Goal: Transaction & Acquisition: Book appointment/travel/reservation

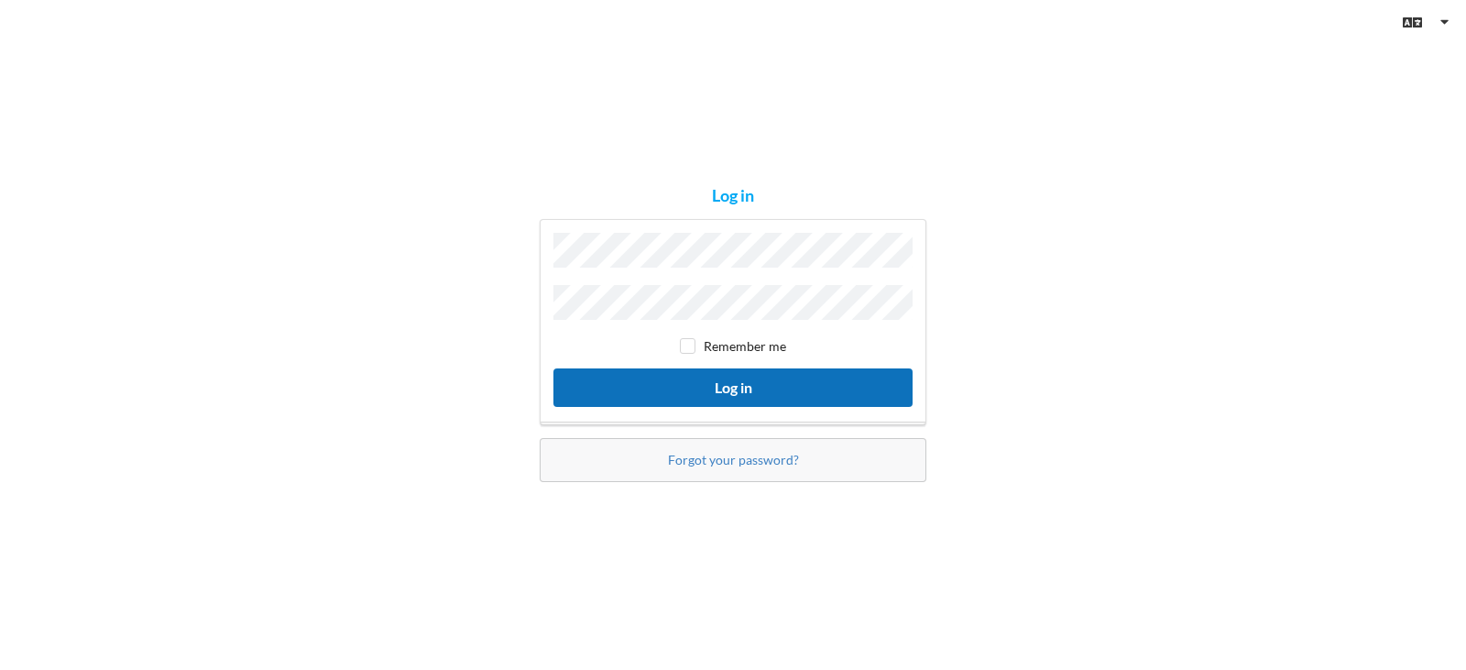
click at [714, 374] on button "Log in" at bounding box center [732, 387] width 359 height 38
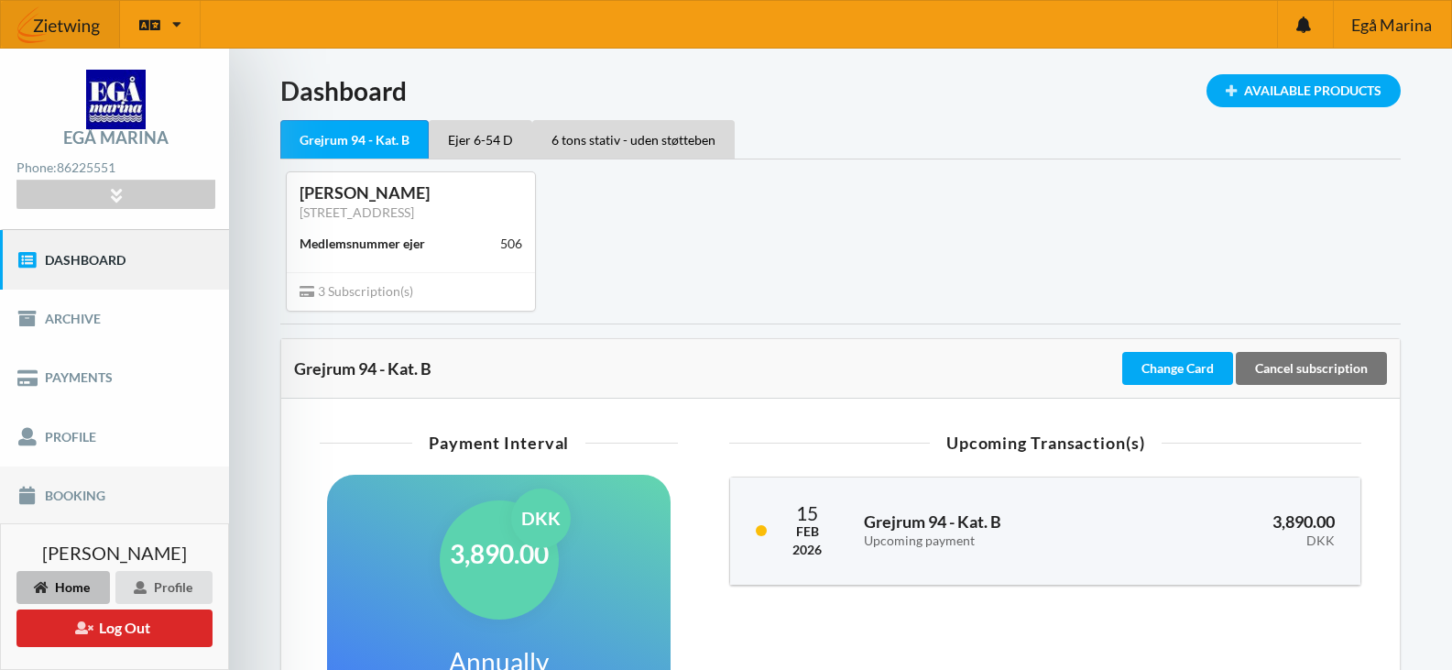
click at [82, 497] on link "Booking" at bounding box center [114, 495] width 229 height 59
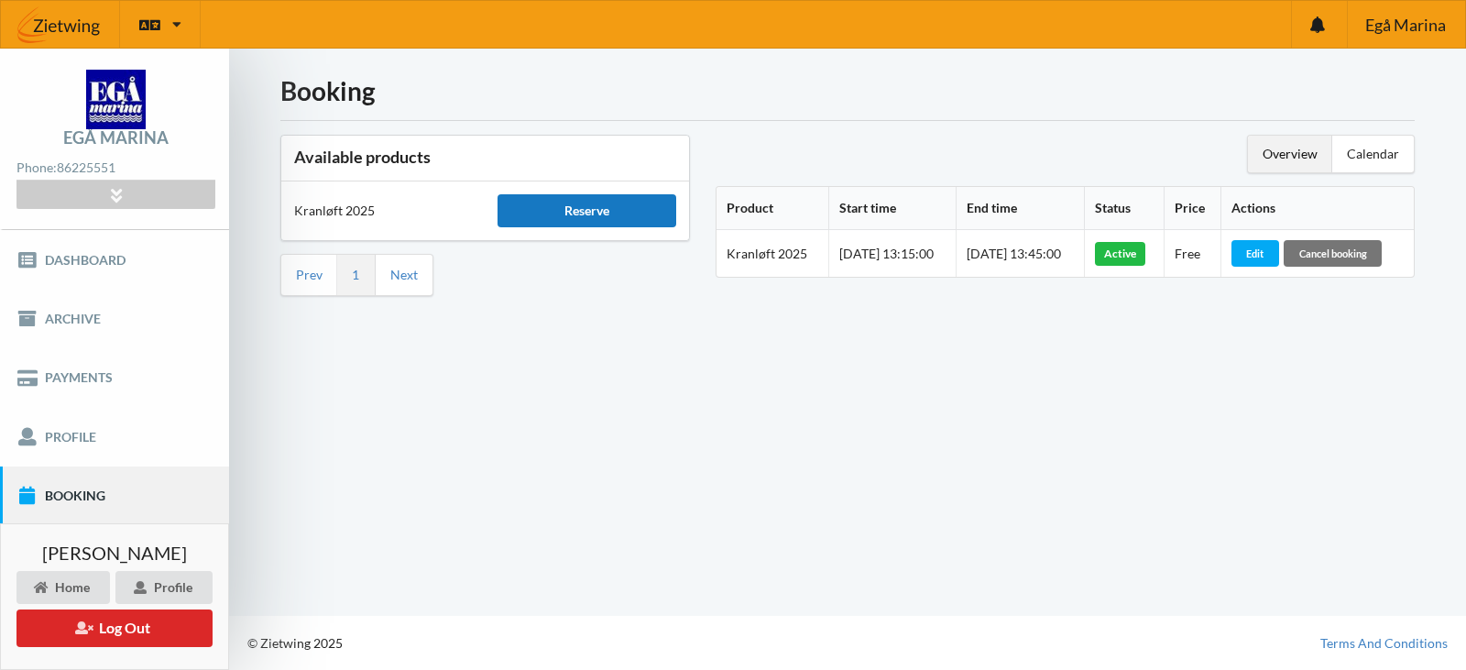
click at [580, 204] on div "Reserve" at bounding box center [586, 210] width 178 height 33
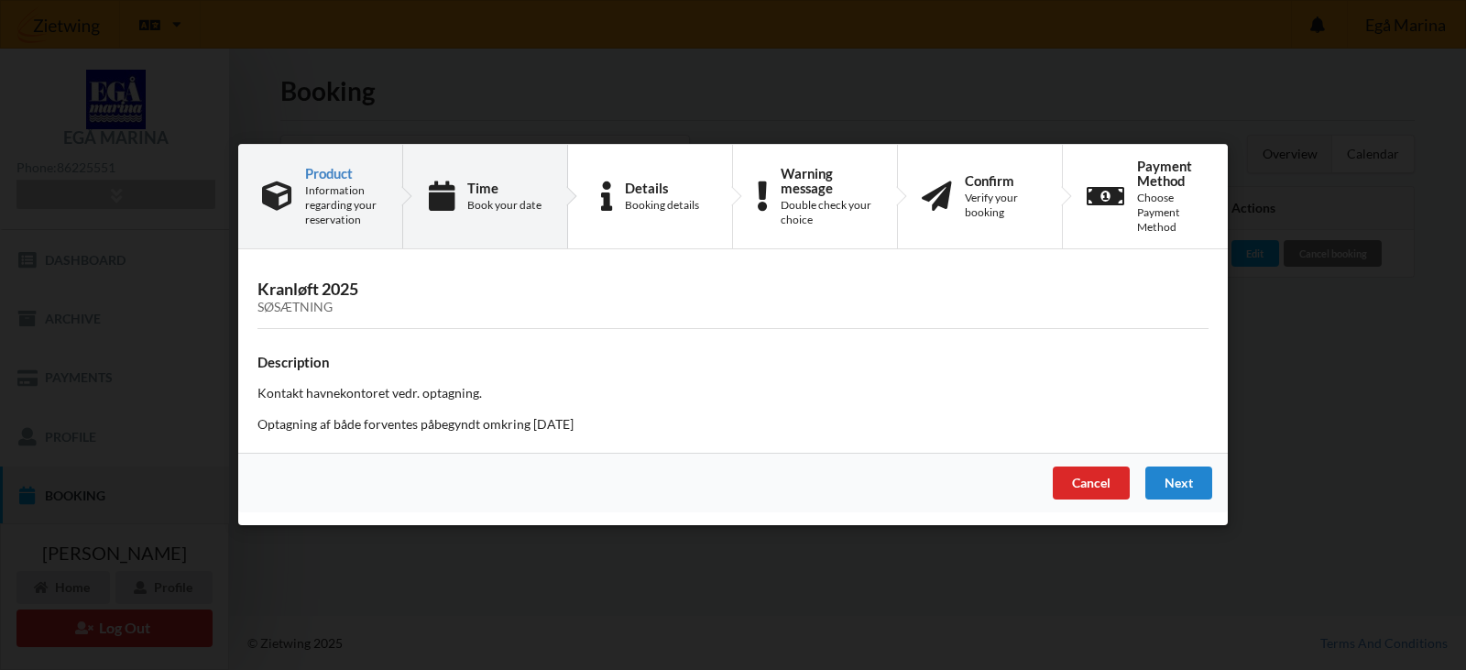
click at [509, 190] on div "Time" at bounding box center [504, 187] width 74 height 15
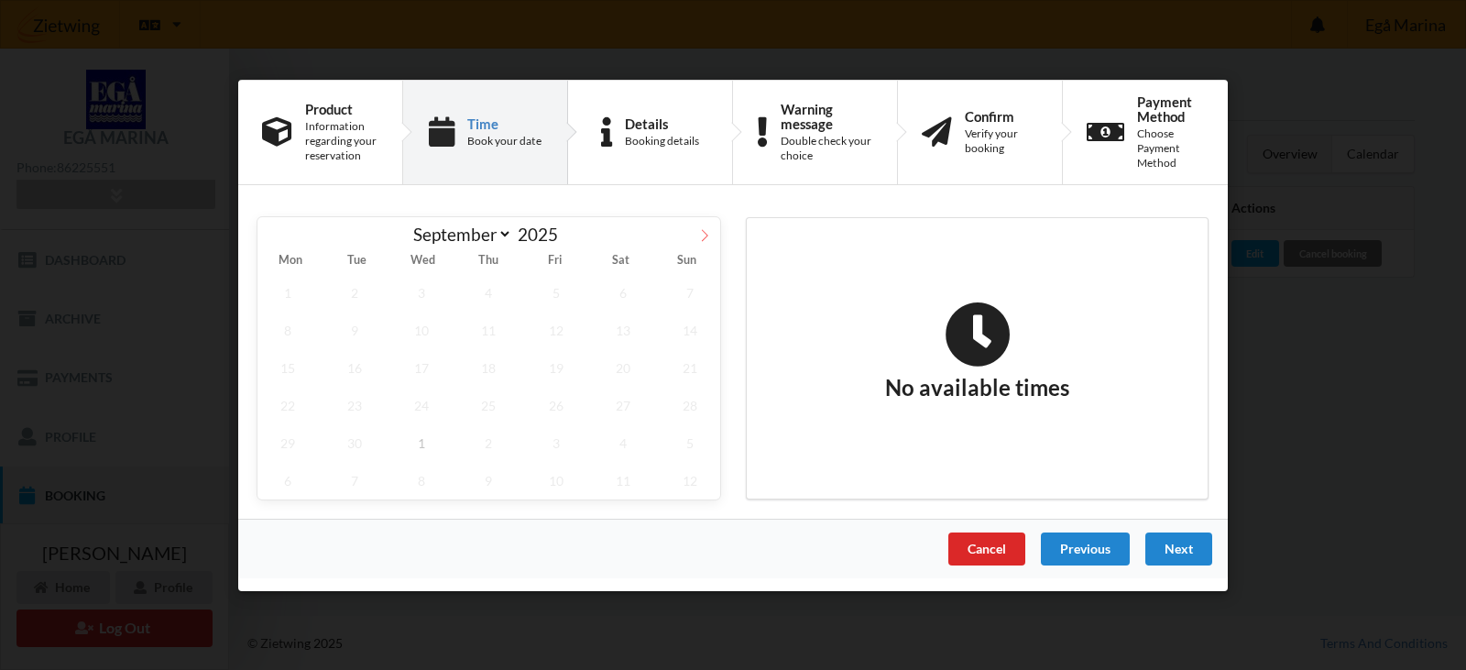
click at [705, 236] on icon at bounding box center [704, 234] width 13 height 13
select select "9"
click at [425, 302] on span "1" at bounding box center [421, 292] width 60 height 38
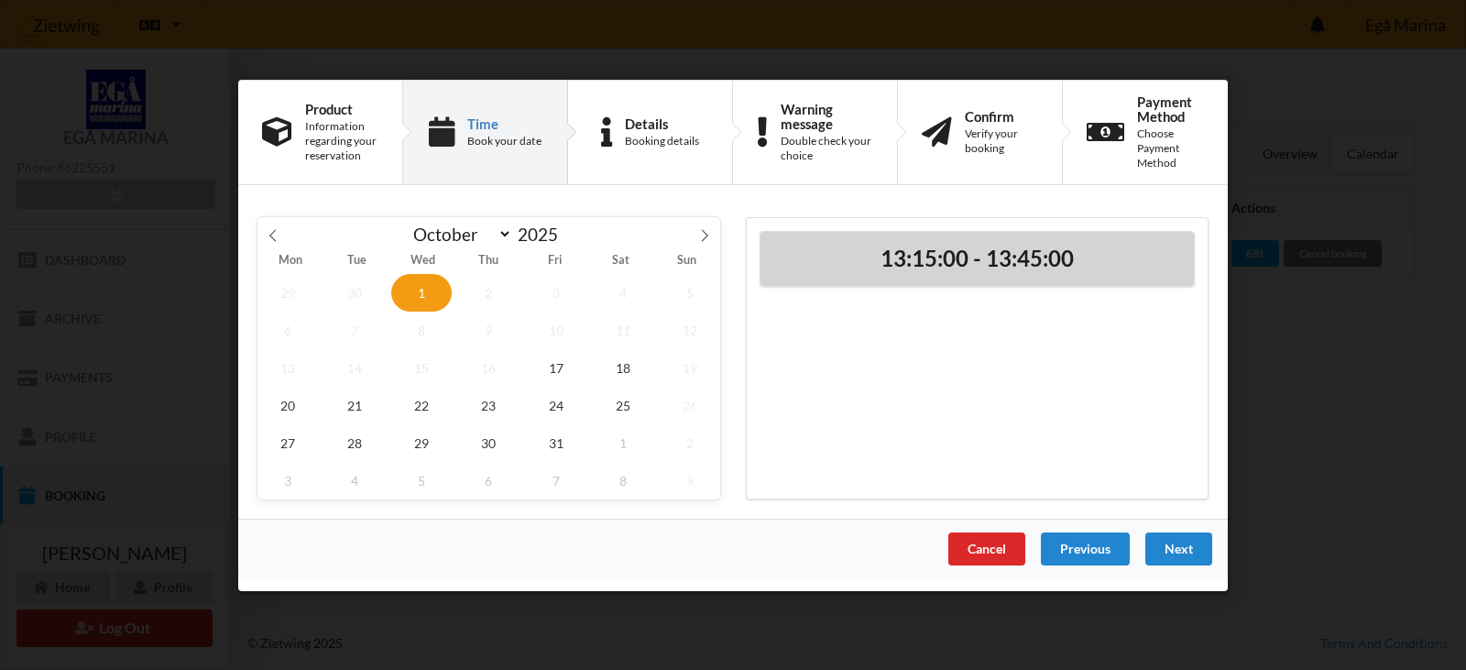
click at [1019, 253] on h2 "13:15:00 - 13:45:00" at bounding box center [977, 258] width 408 height 28
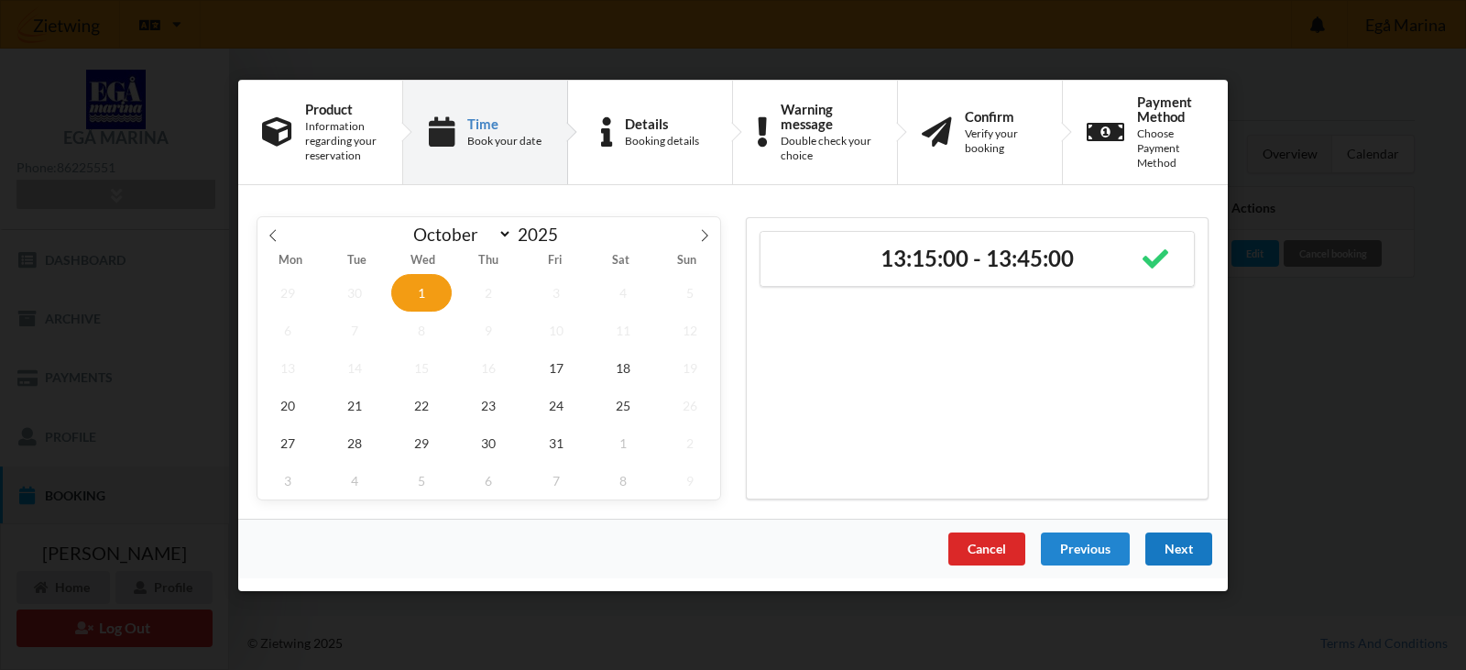
click at [1177, 548] on div "Next" at bounding box center [1178, 547] width 67 height 33
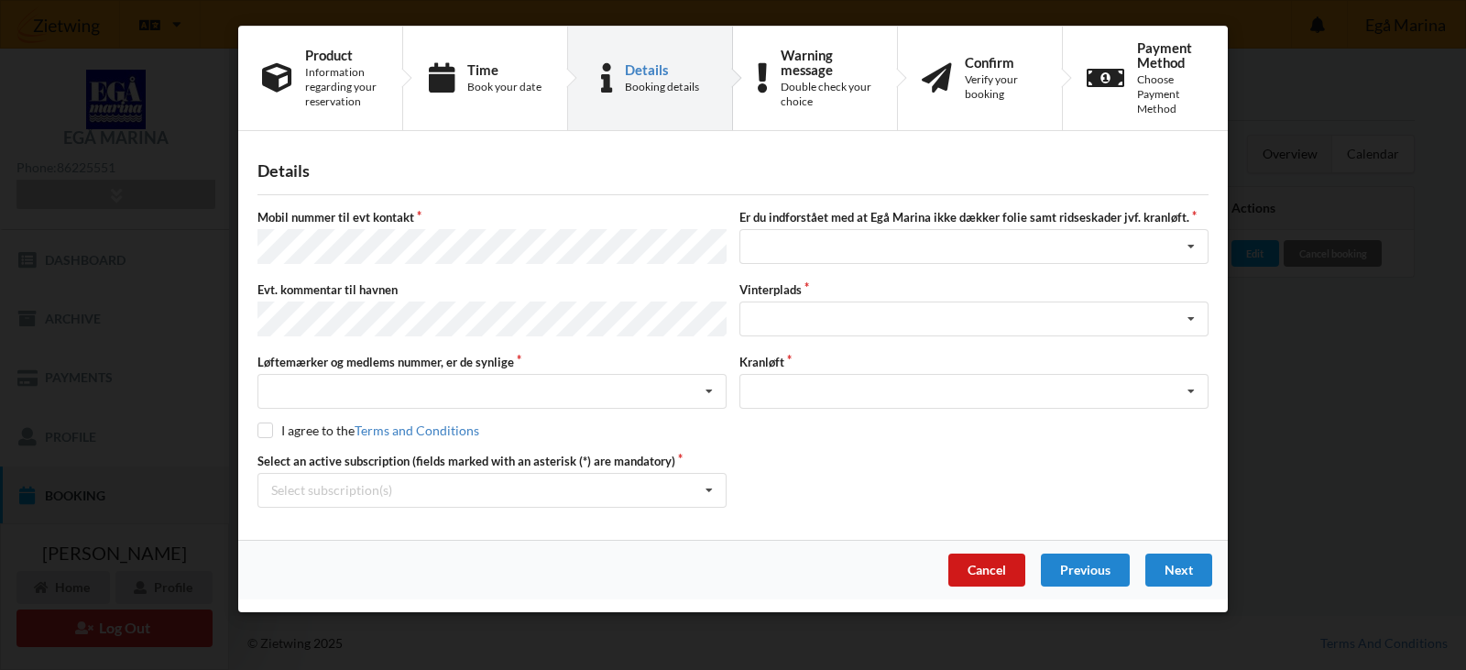
click at [999, 561] on div "Cancel" at bounding box center [986, 569] width 77 height 33
